Goal: Navigation & Orientation: Understand site structure

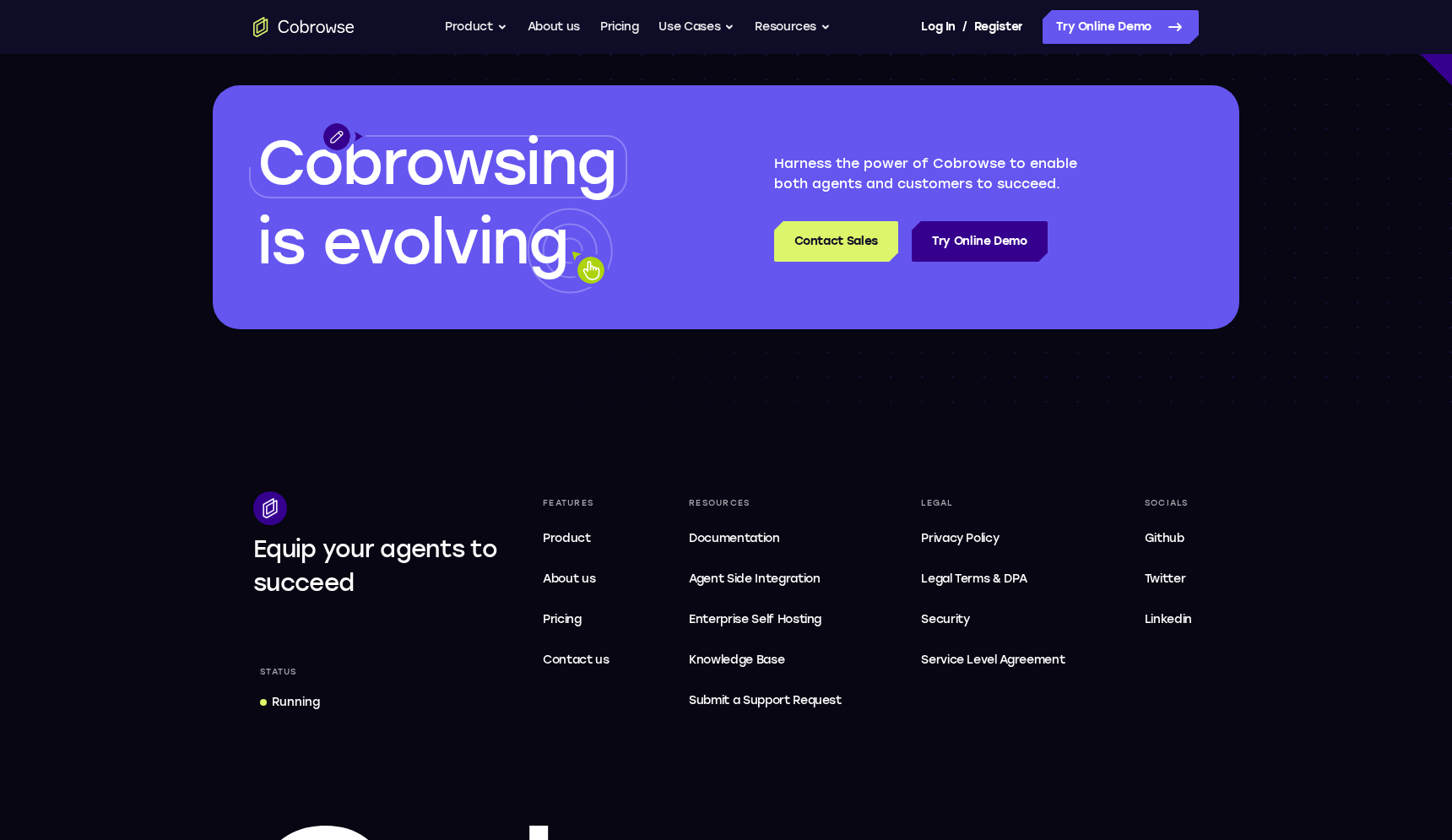
scroll to position [5026, 0]
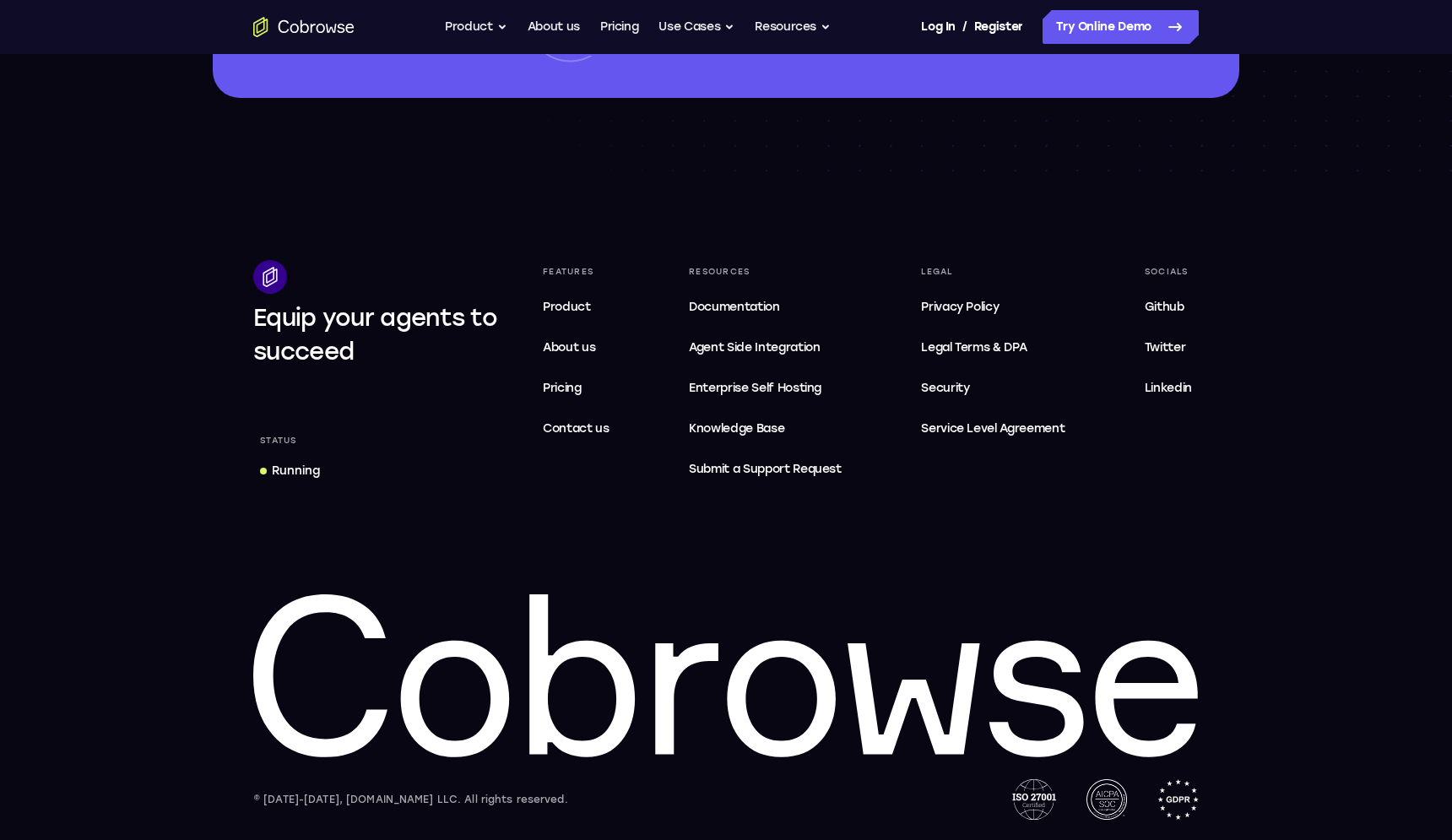
click at [278, 472] on div "Running" at bounding box center [295, 470] width 48 height 17
click at [550, 356] on link "About us" at bounding box center [576, 347] width 80 height 34
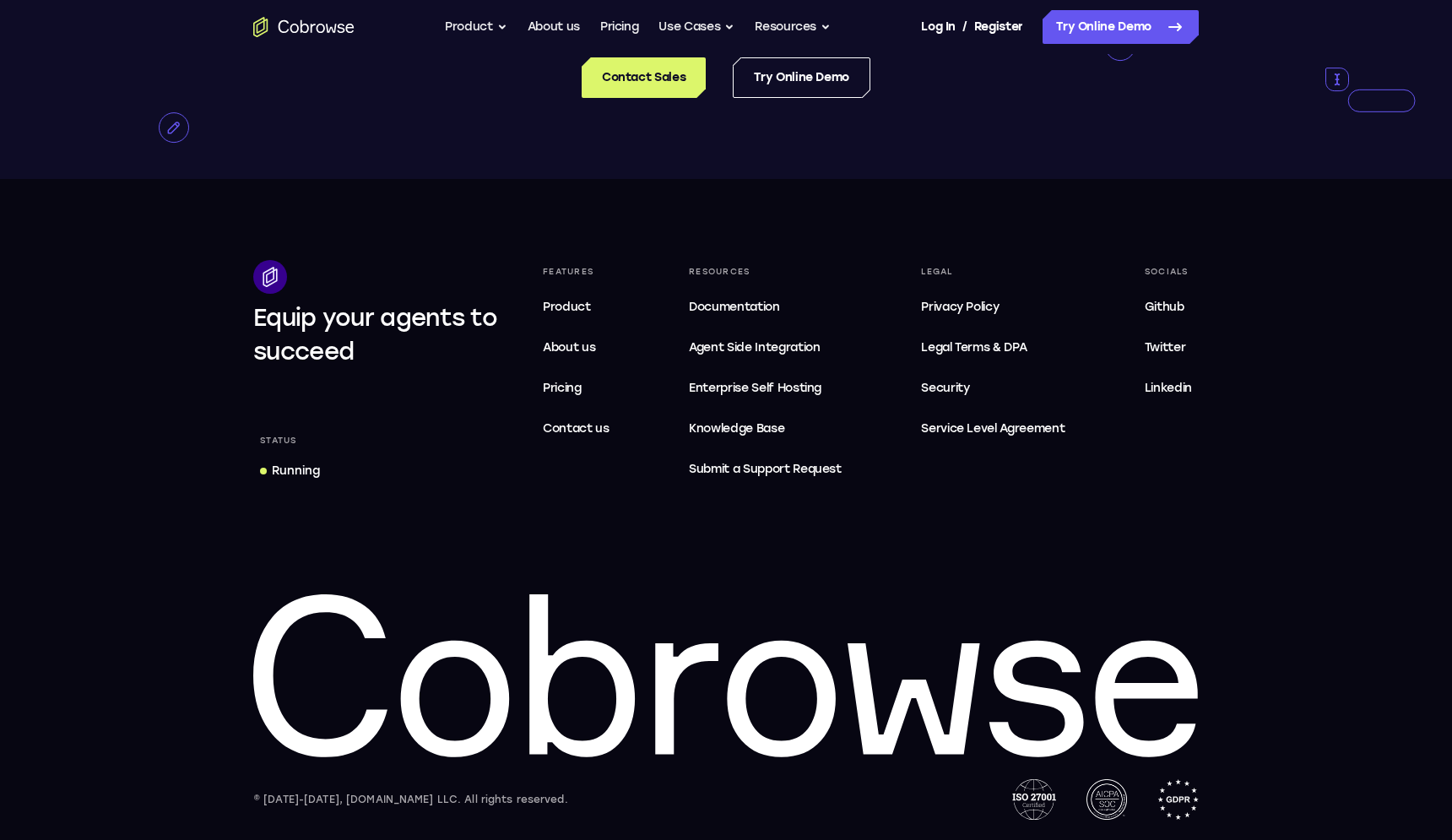
scroll to position [3193, 0]
click at [562, 343] on span "About us" at bounding box center [569, 347] width 52 height 14
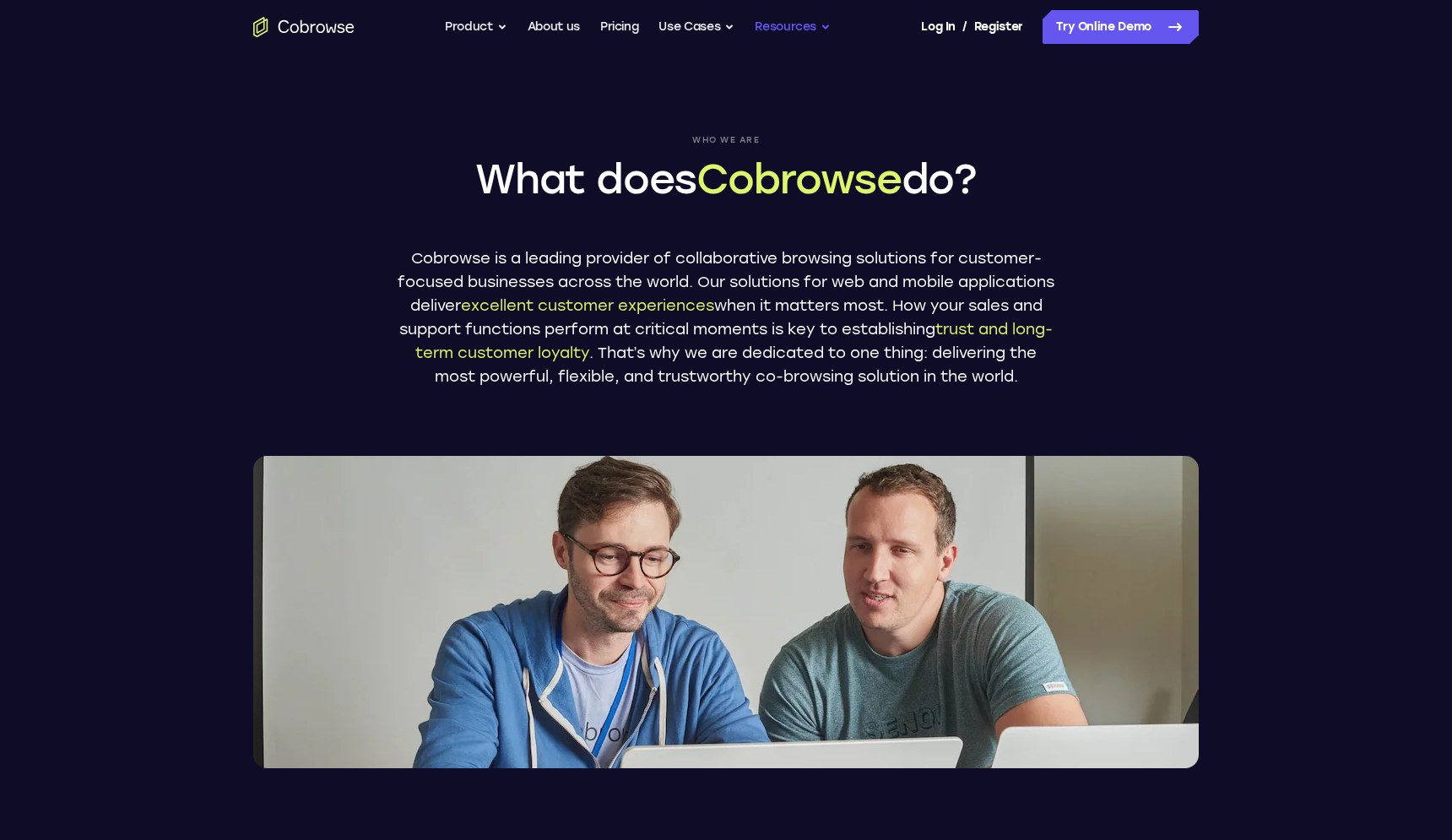
click at [795, 32] on button "Resources" at bounding box center [792, 27] width 76 height 34
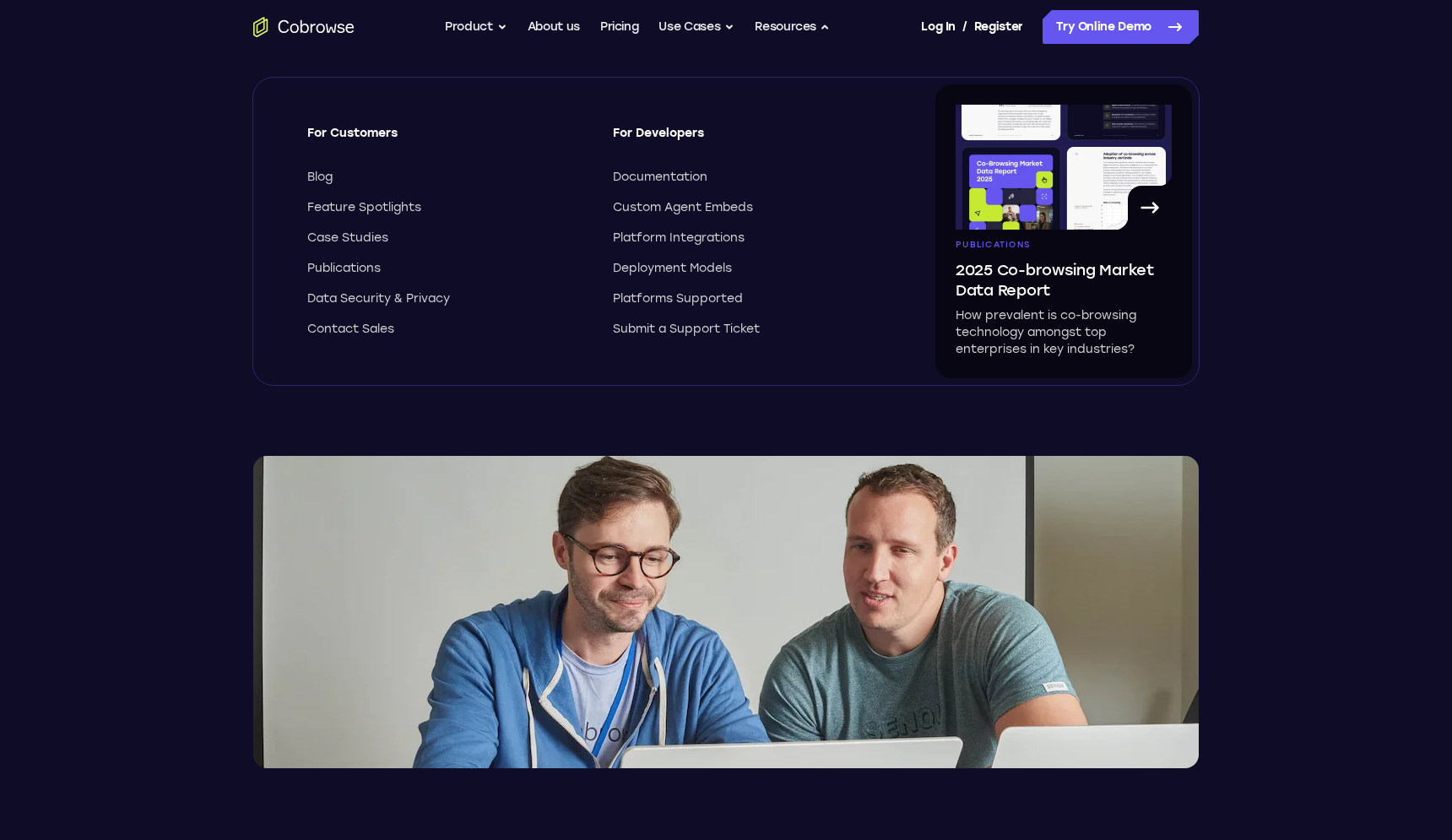
click at [1227, 183] on div "Who we are What does Cobrowse do? Cobrowse is a leading provider of collaborati…" at bounding box center [726, 410] width 1081 height 714
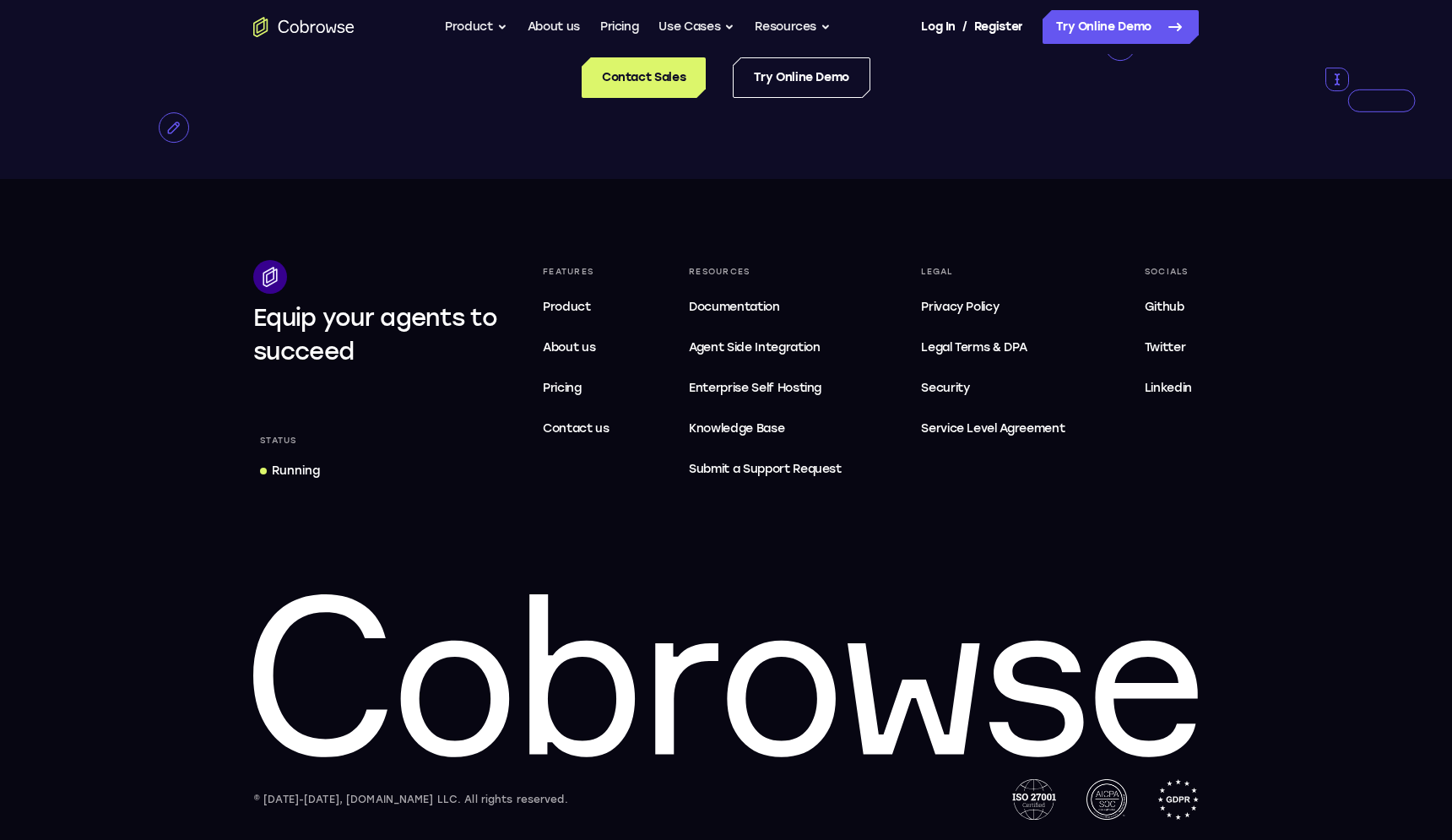
scroll to position [3194, 0]
